Goal: Transaction & Acquisition: Obtain resource

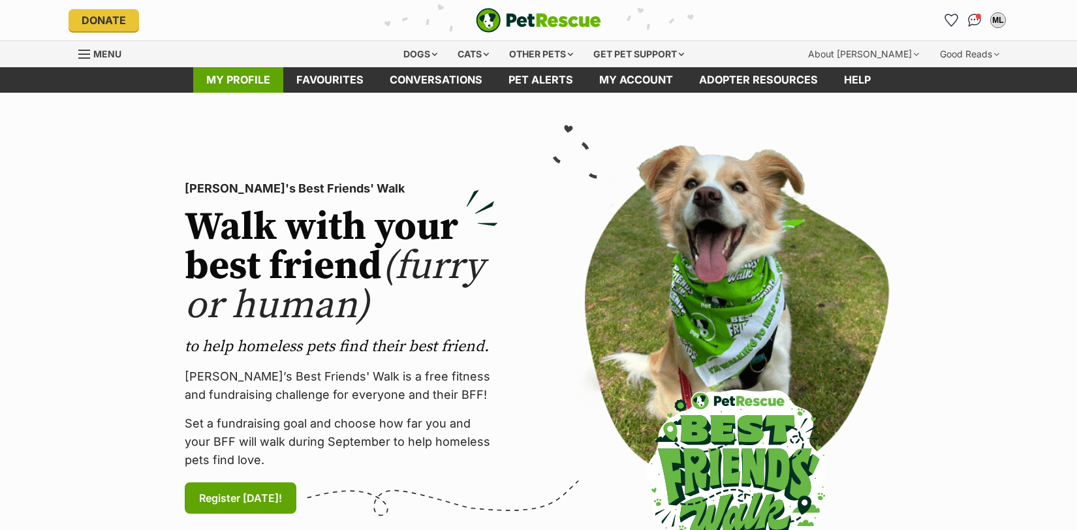
click at [253, 84] on link "My profile" at bounding box center [238, 79] width 90 height 25
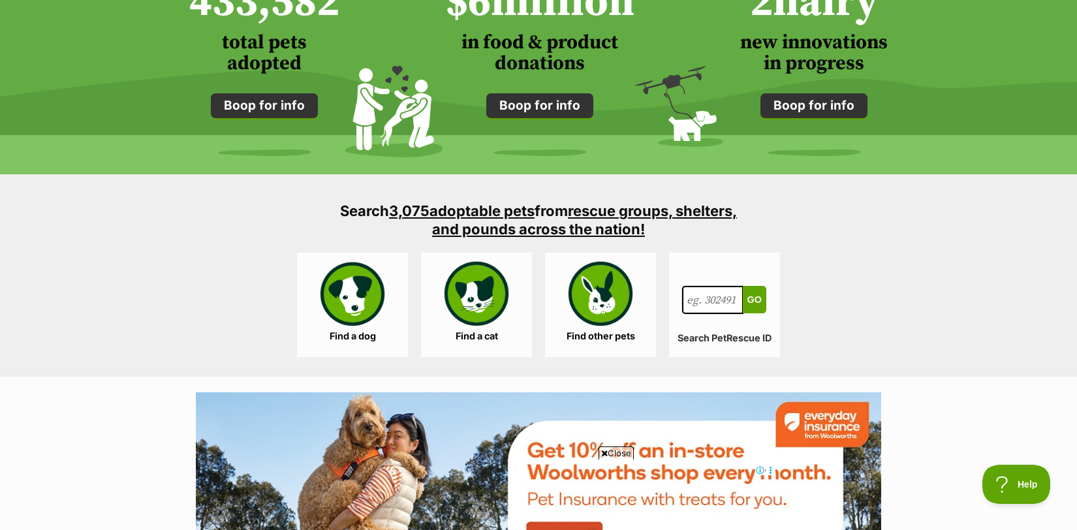
scroll to position [1075, 0]
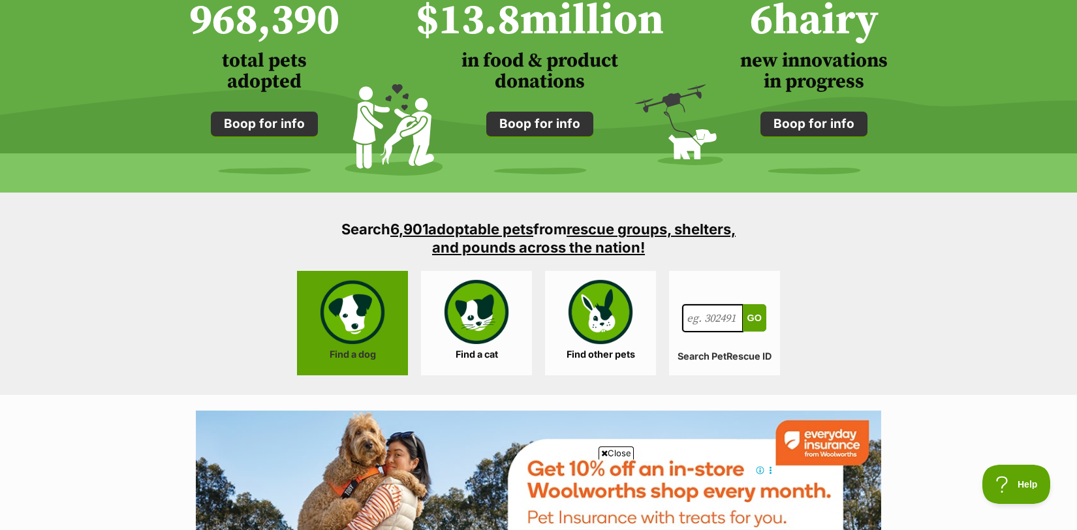
click at [354, 316] on link "Find a dog" at bounding box center [352, 323] width 111 height 104
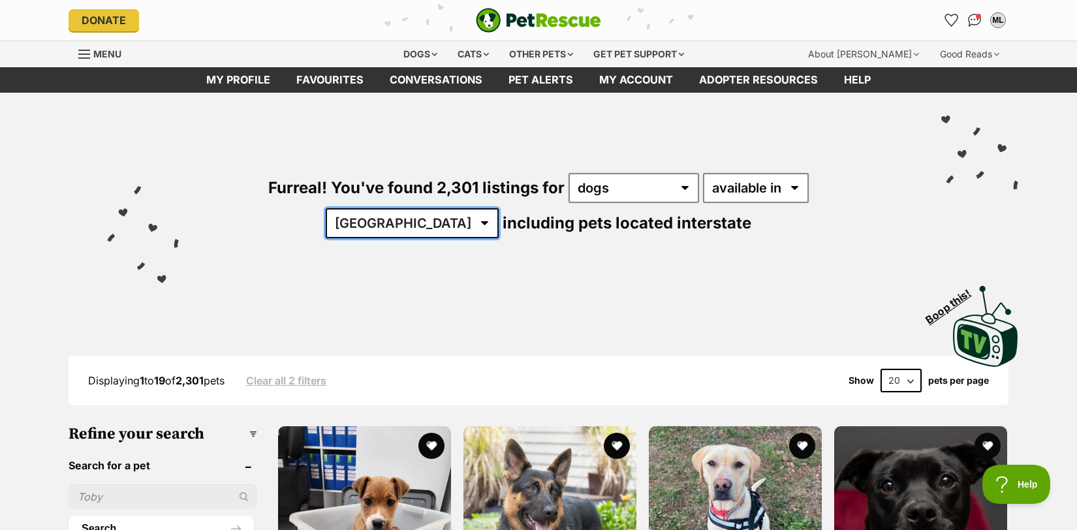
click at [498, 208] on select "Australia ACT NSW NT QLD SA TAS VIC WA" at bounding box center [412, 223] width 173 height 30
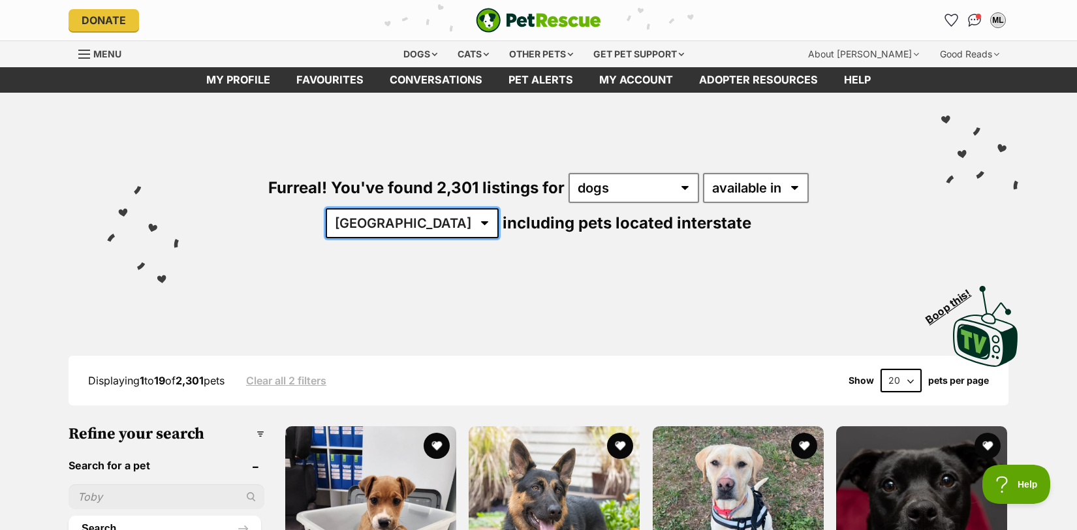
select select "[GEOGRAPHIC_DATA]"
click at [498, 208] on select "Australia ACT NSW NT QLD SA TAS VIC WA" at bounding box center [412, 223] width 173 height 30
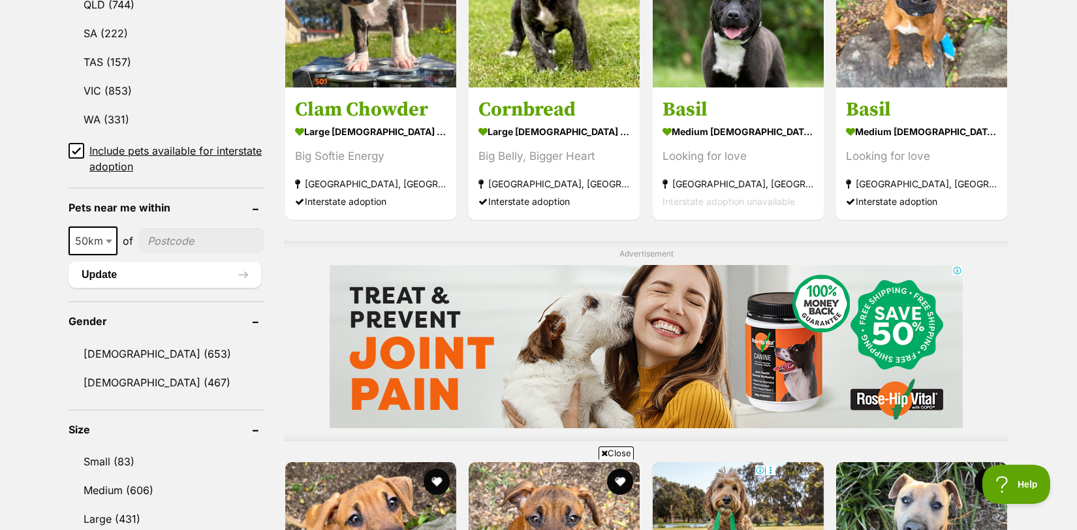
scroll to position [834, 0]
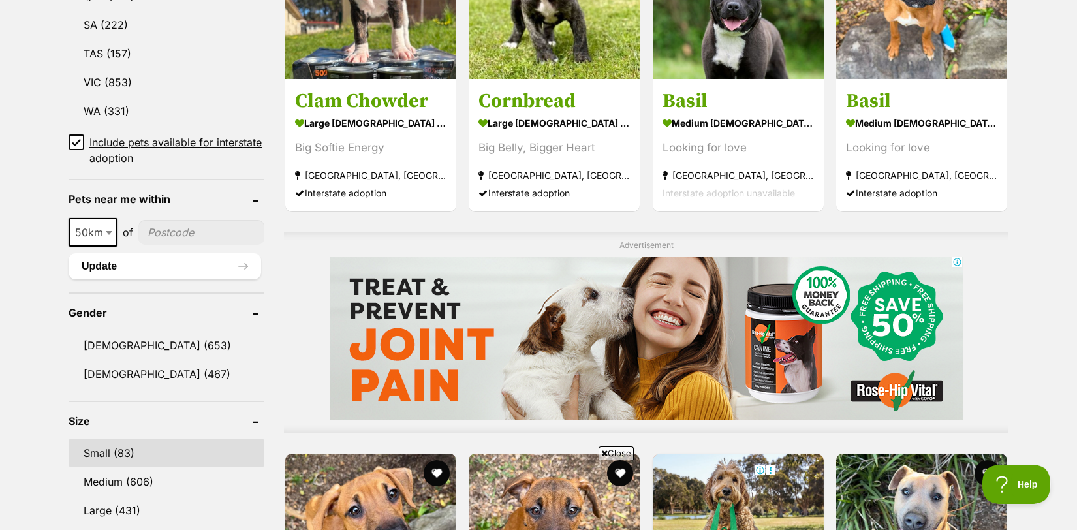
click at [93, 445] on link "Small (83)" at bounding box center [167, 452] width 196 height 27
